Goal: Information Seeking & Learning: Learn about a topic

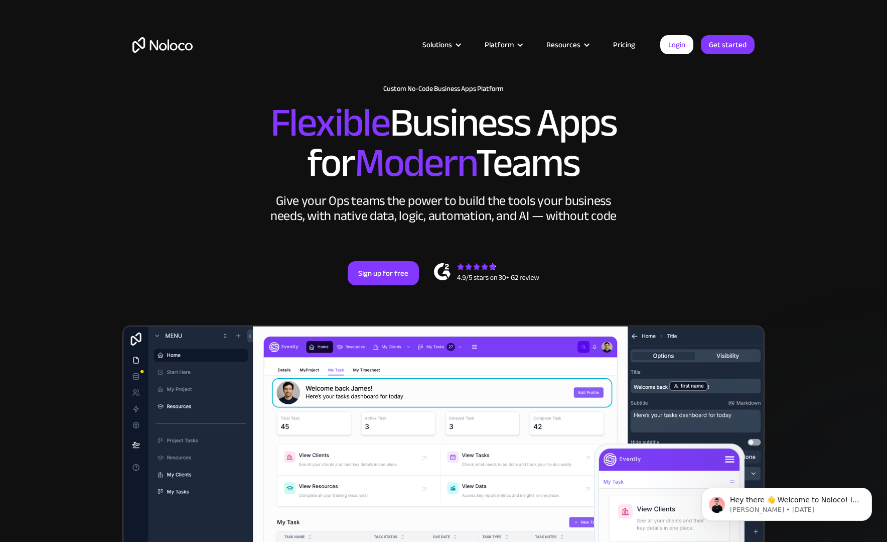
click at [630, 45] on link "Pricing" at bounding box center [624, 44] width 47 height 13
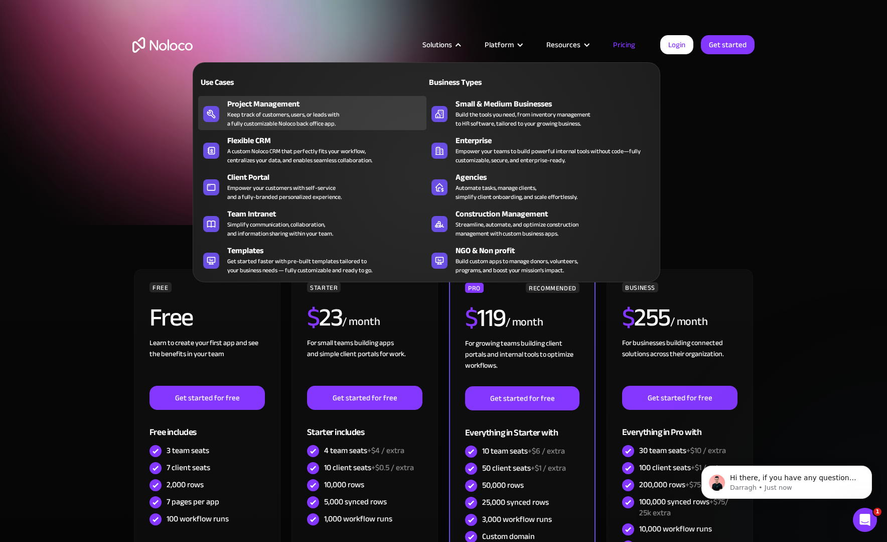
click at [263, 117] on div "Keep track of customers, users, or leads with a fully customizable Noloco back …" at bounding box center [283, 119] width 112 height 18
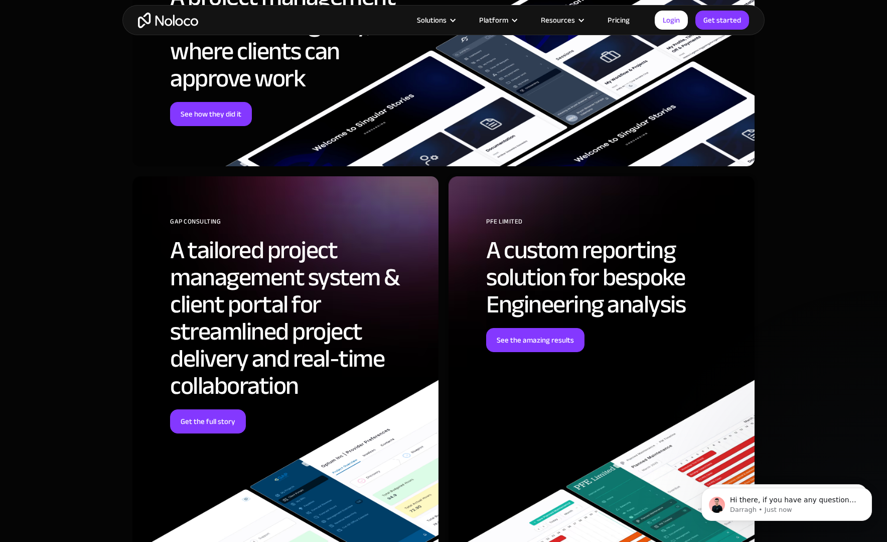
scroll to position [3218, 0]
